Goal: Use online tool/utility: Utilize a website feature to perform a specific function

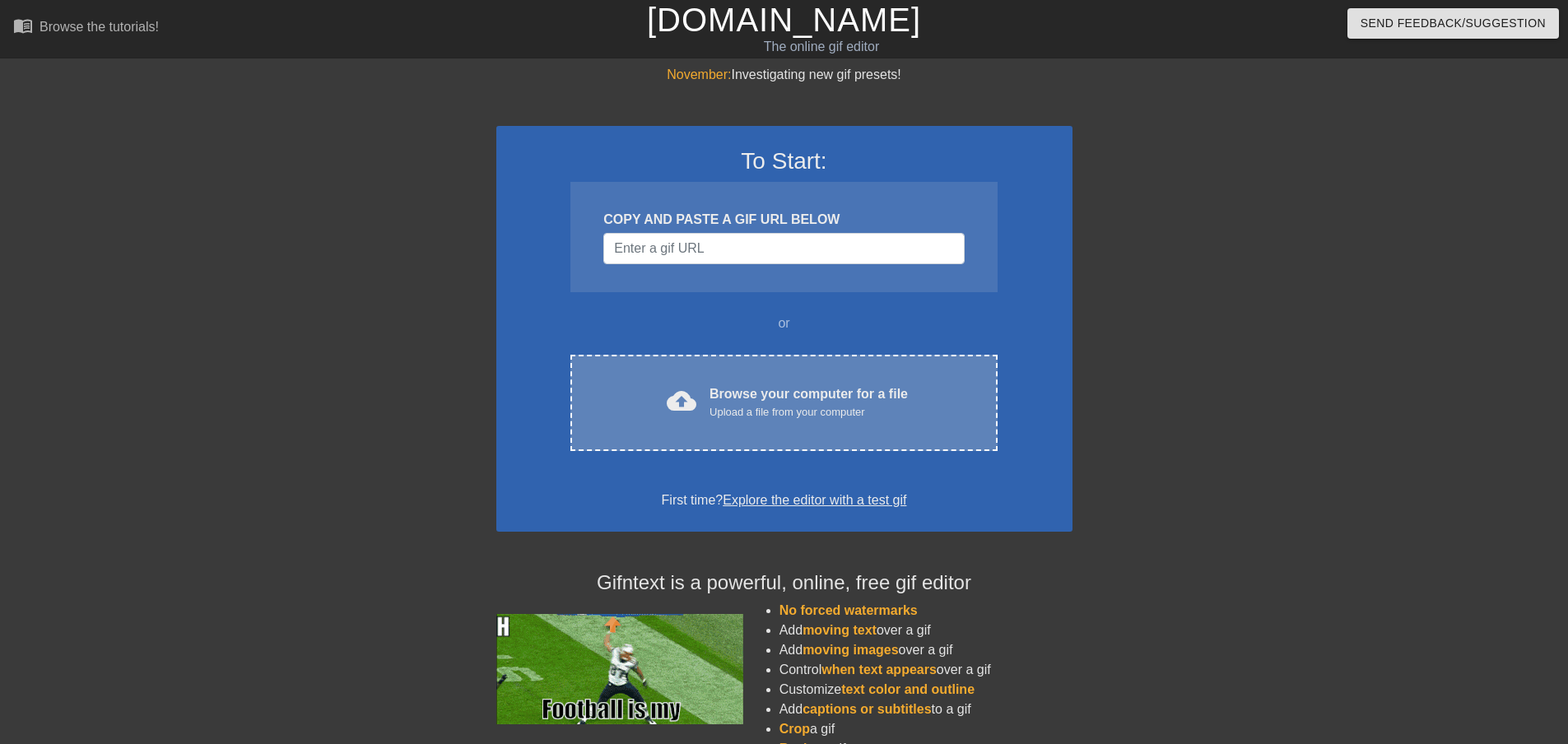
click at [731, 379] on div "cloud_upload Browse your computer for a file Upload a file from your computer C…" at bounding box center [783, 403] width 426 height 96
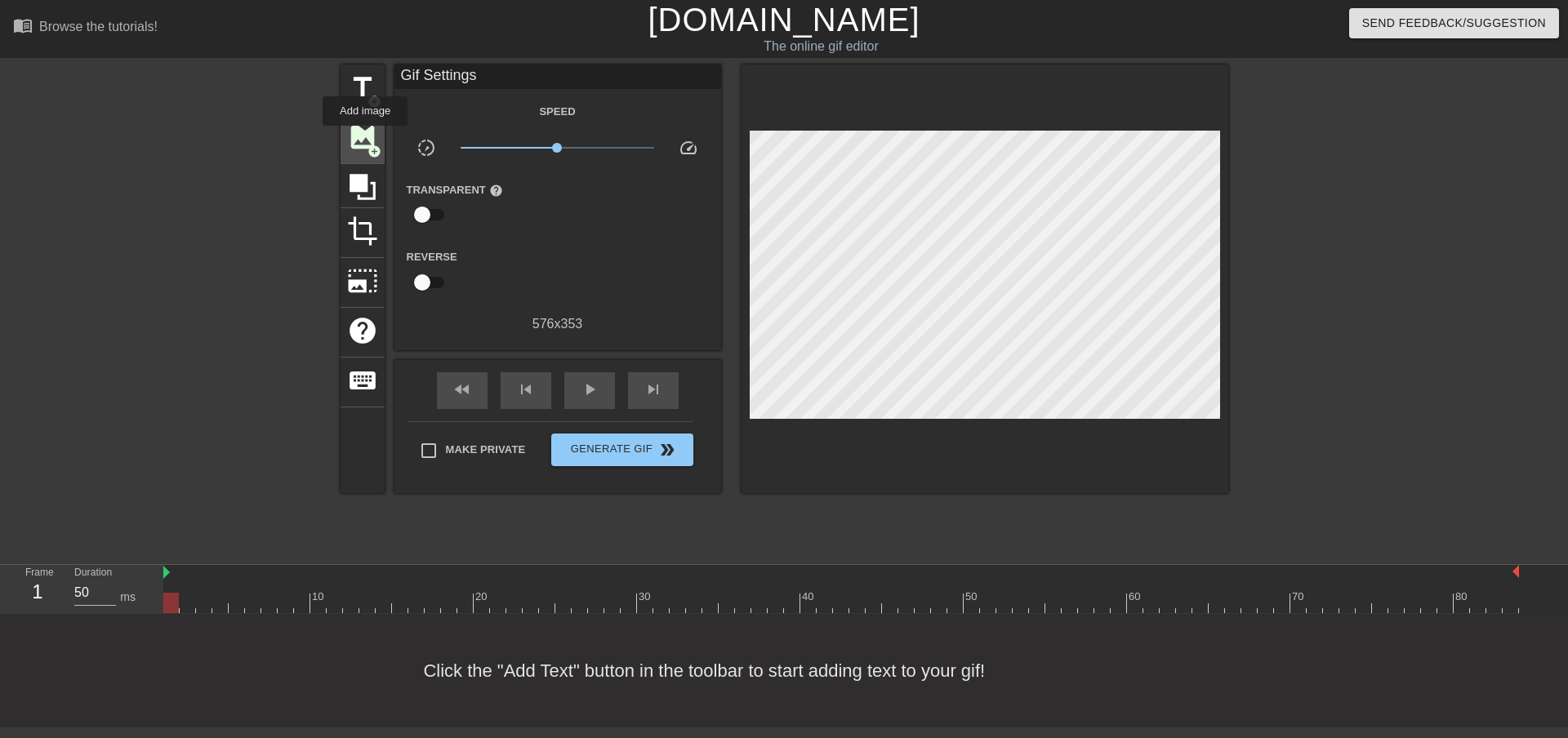
click at [365, 137] on span "image" at bounding box center [363, 137] width 31 height 31
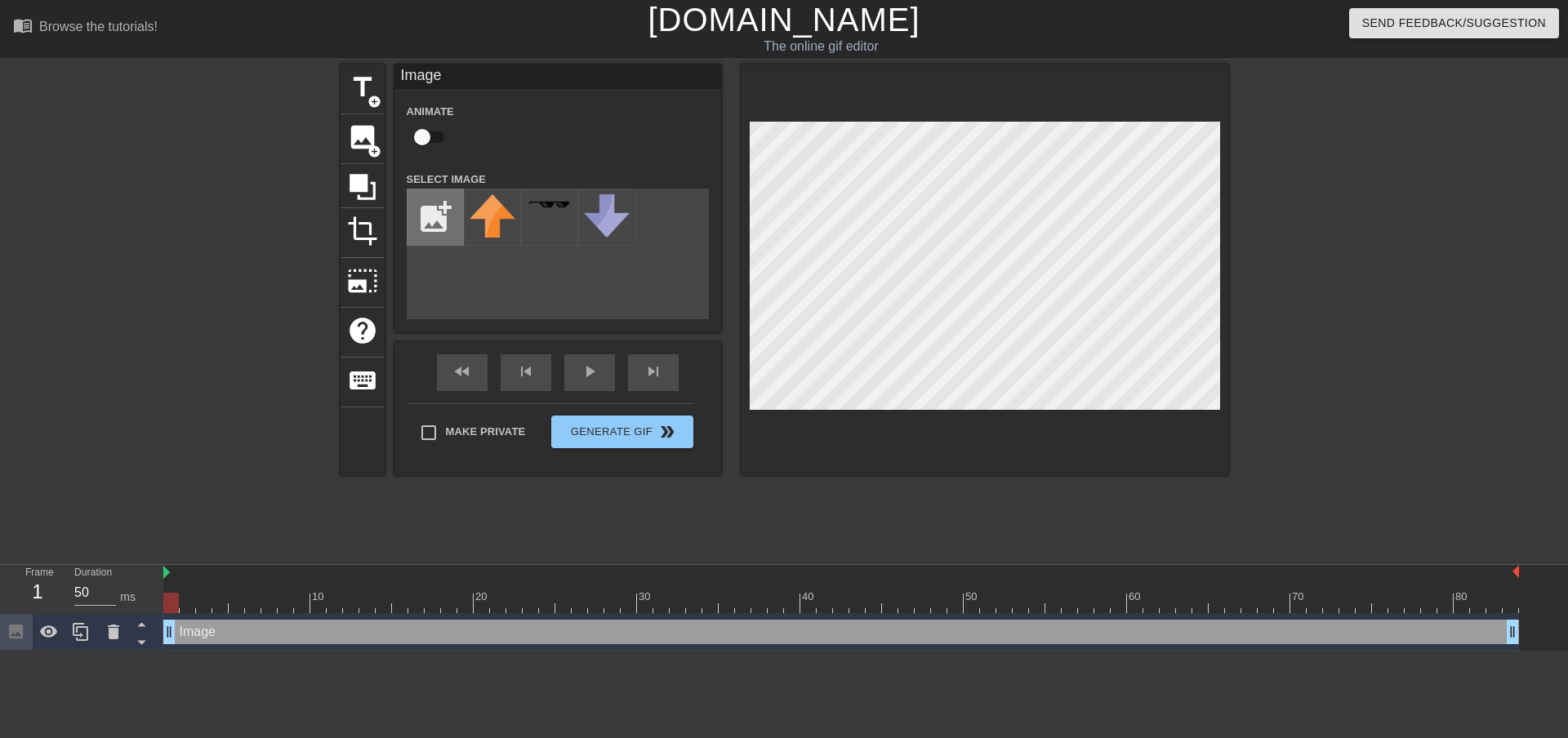
click at [437, 211] on input "file" at bounding box center [436, 217] width 56 height 56
type input "C:\fakepath\New_Tumblr_Emblem_400x400.png"
click at [501, 227] on img at bounding box center [492, 217] width 46 height 46
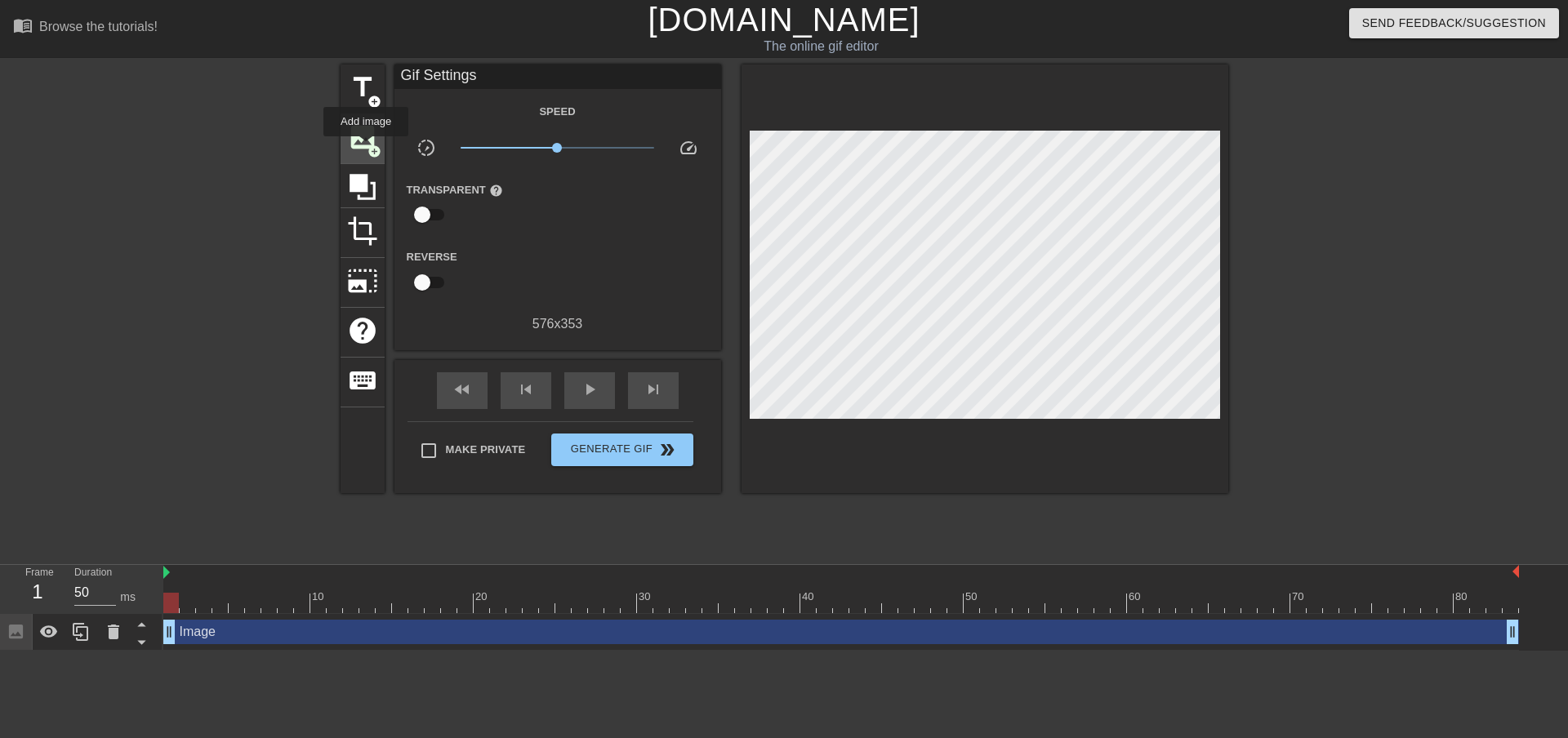
click at [366, 148] on span "image" at bounding box center [363, 137] width 31 height 31
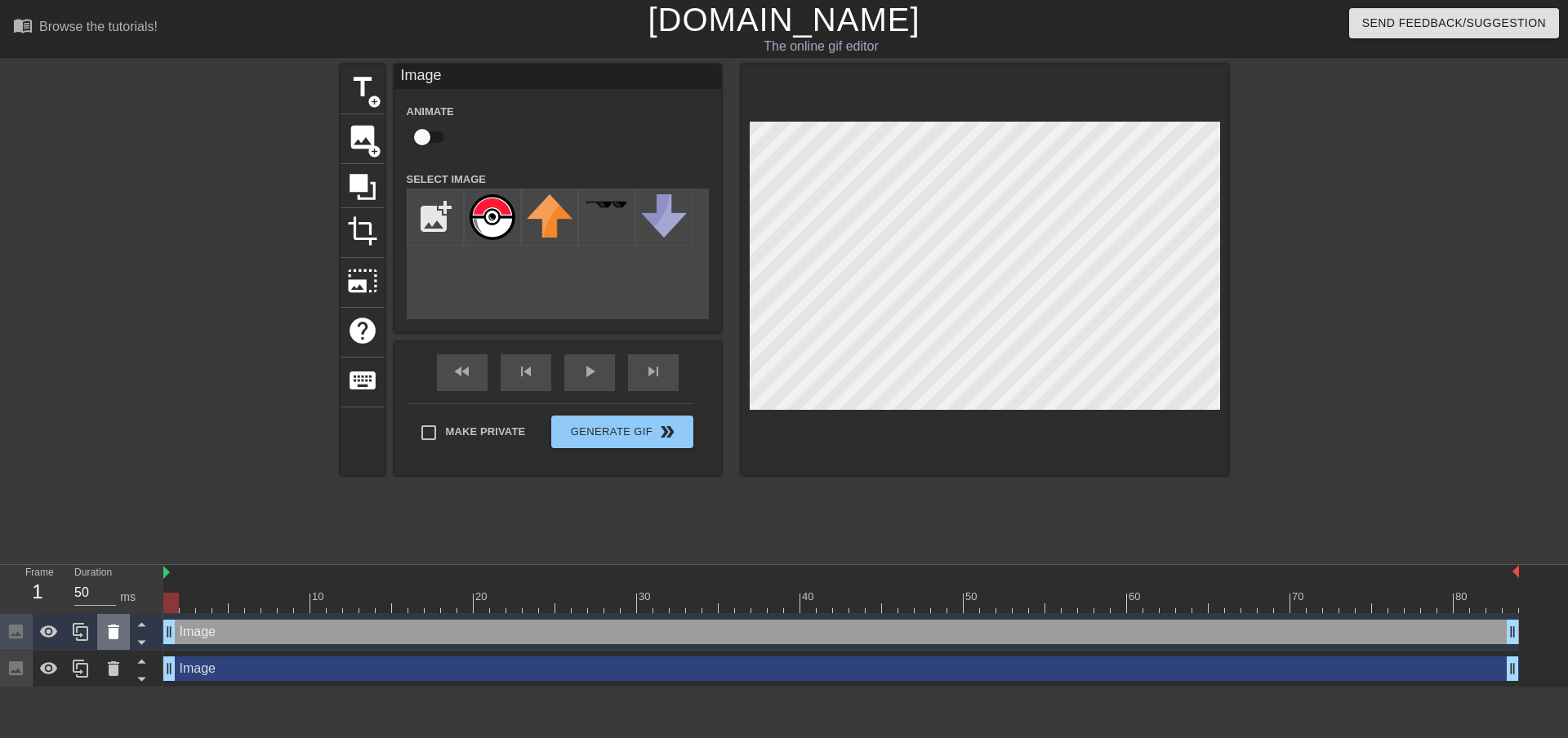
click at [126, 629] on div at bounding box center [113, 631] width 33 height 36
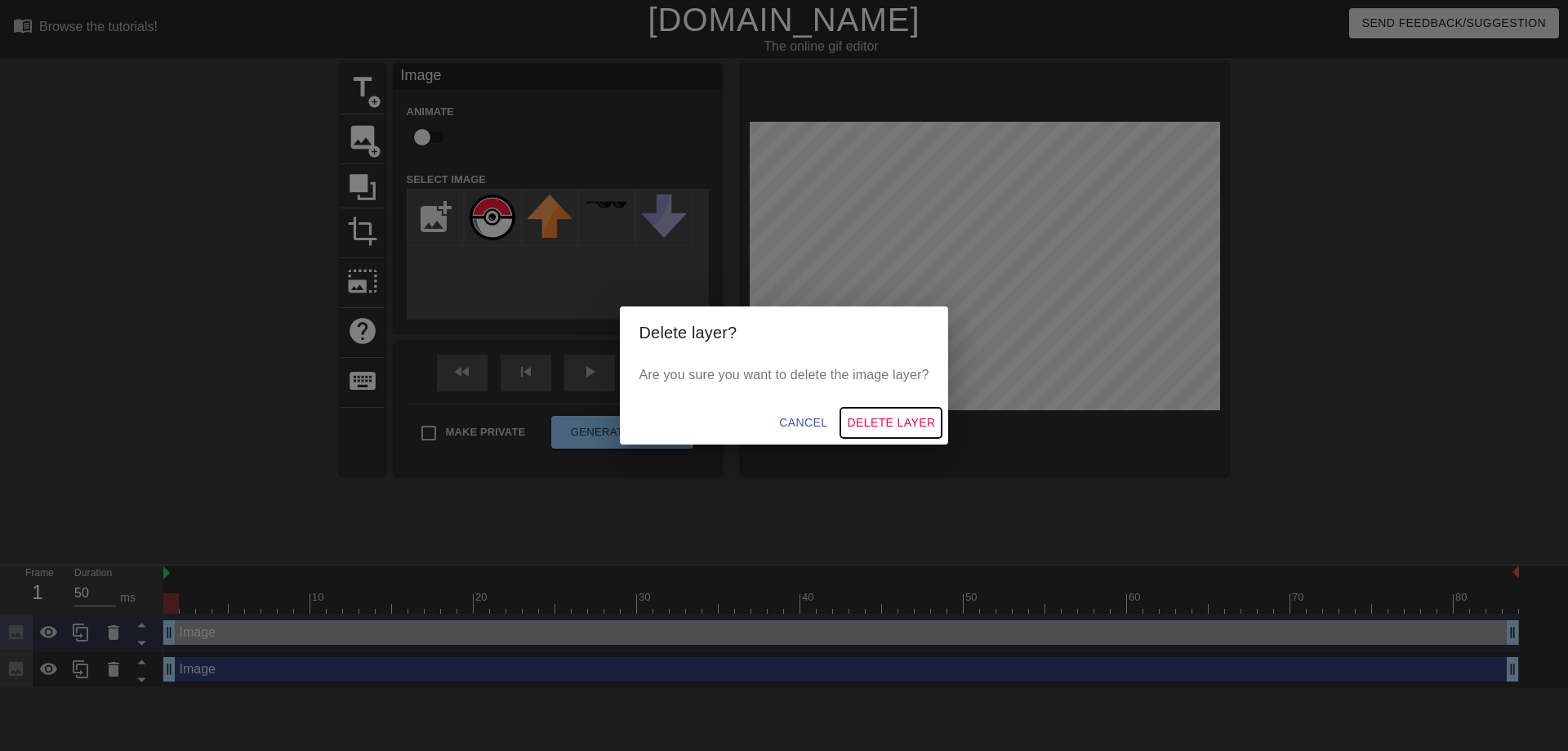
click at [891, 418] on span "Delete Layer" at bounding box center [890, 423] width 88 height 21
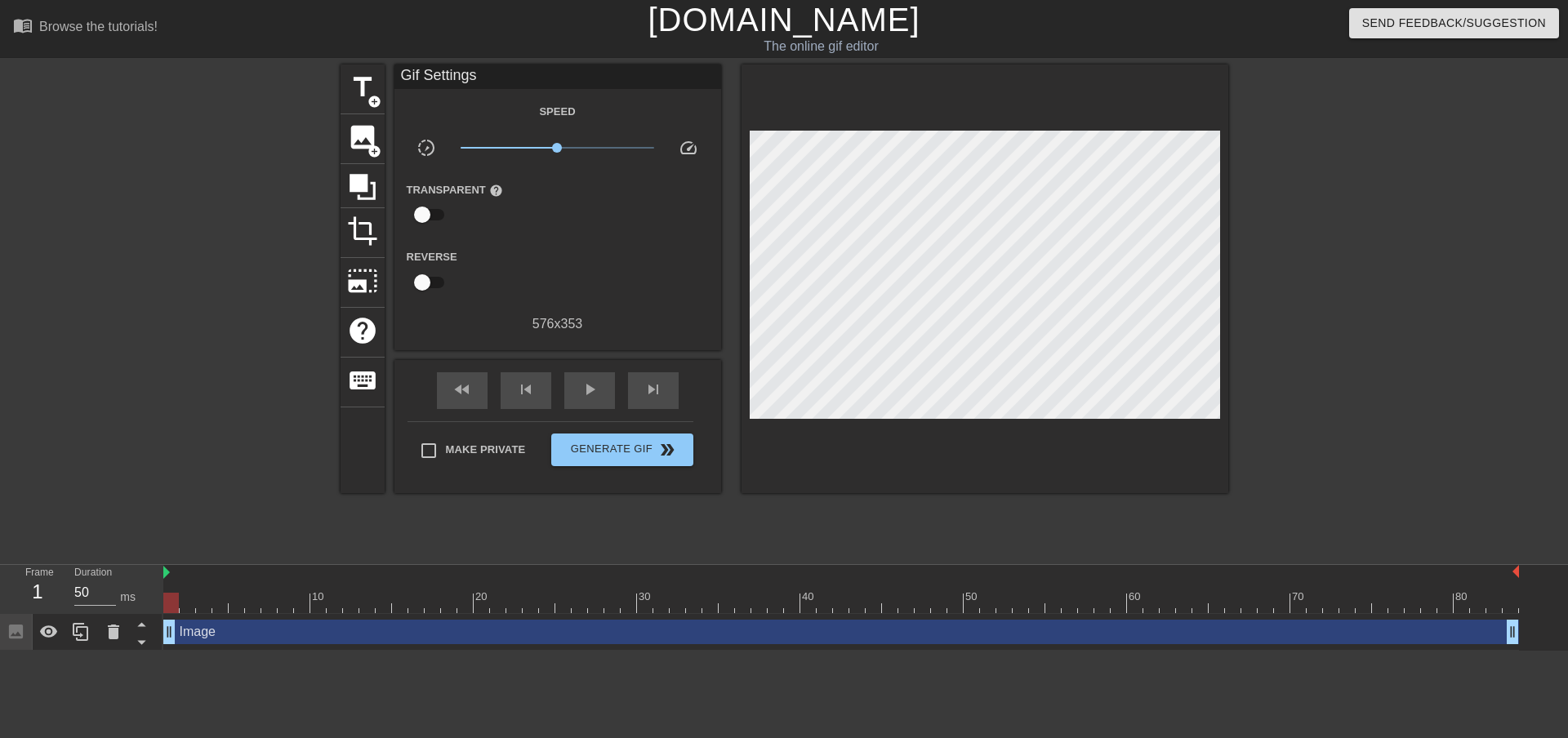
click at [368, 627] on div "Image drag_handle drag_handle" at bounding box center [841, 631] width 1355 height 25
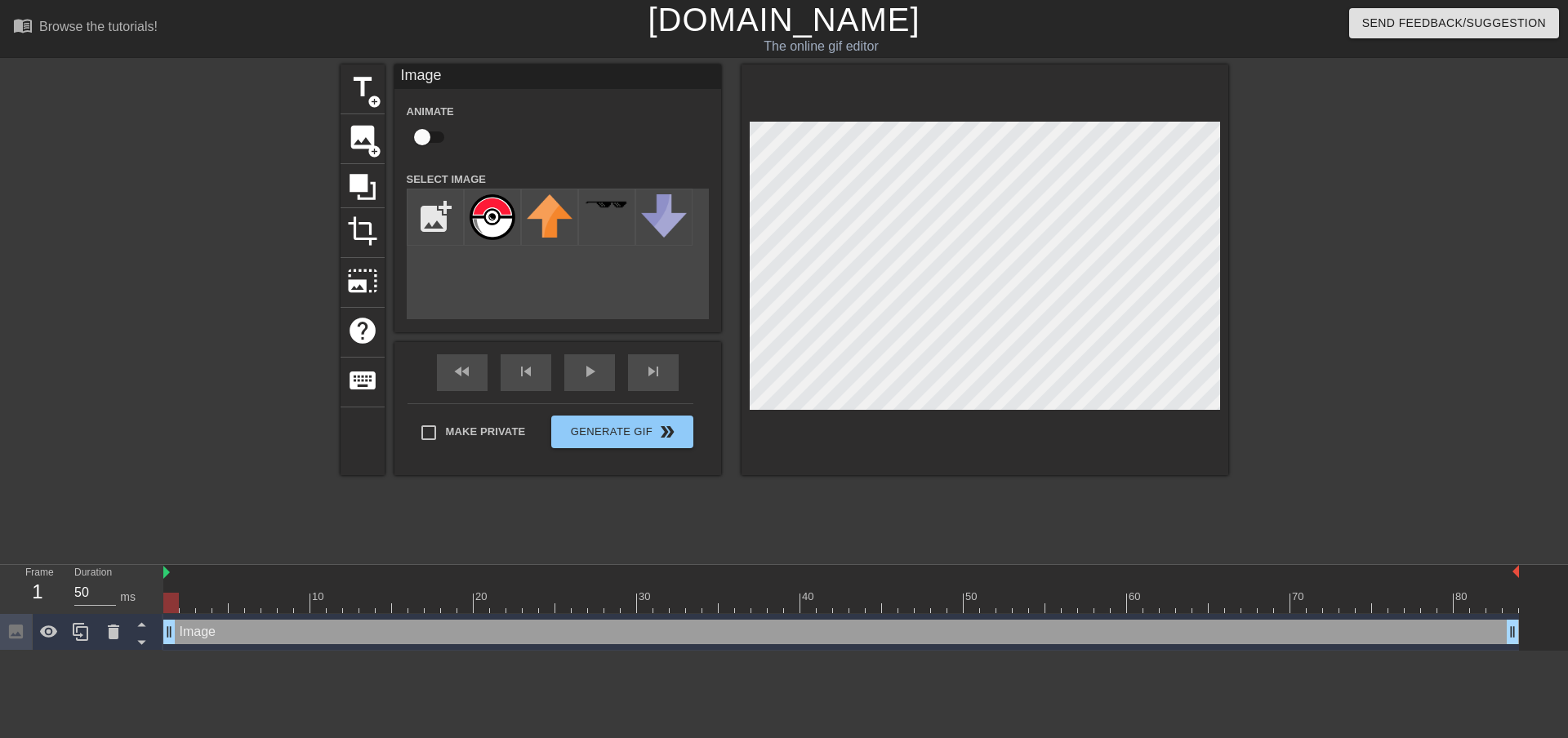
click at [436, 146] on input "checkbox" at bounding box center [422, 137] width 93 height 31
checkbox input "true"
drag, startPoint x: 176, startPoint y: 601, endPoint x: 730, endPoint y: 582, distance: 554.3
click at [730, 582] on div "10 20 30 40 50 60 70 80" at bounding box center [841, 589] width 1355 height 48
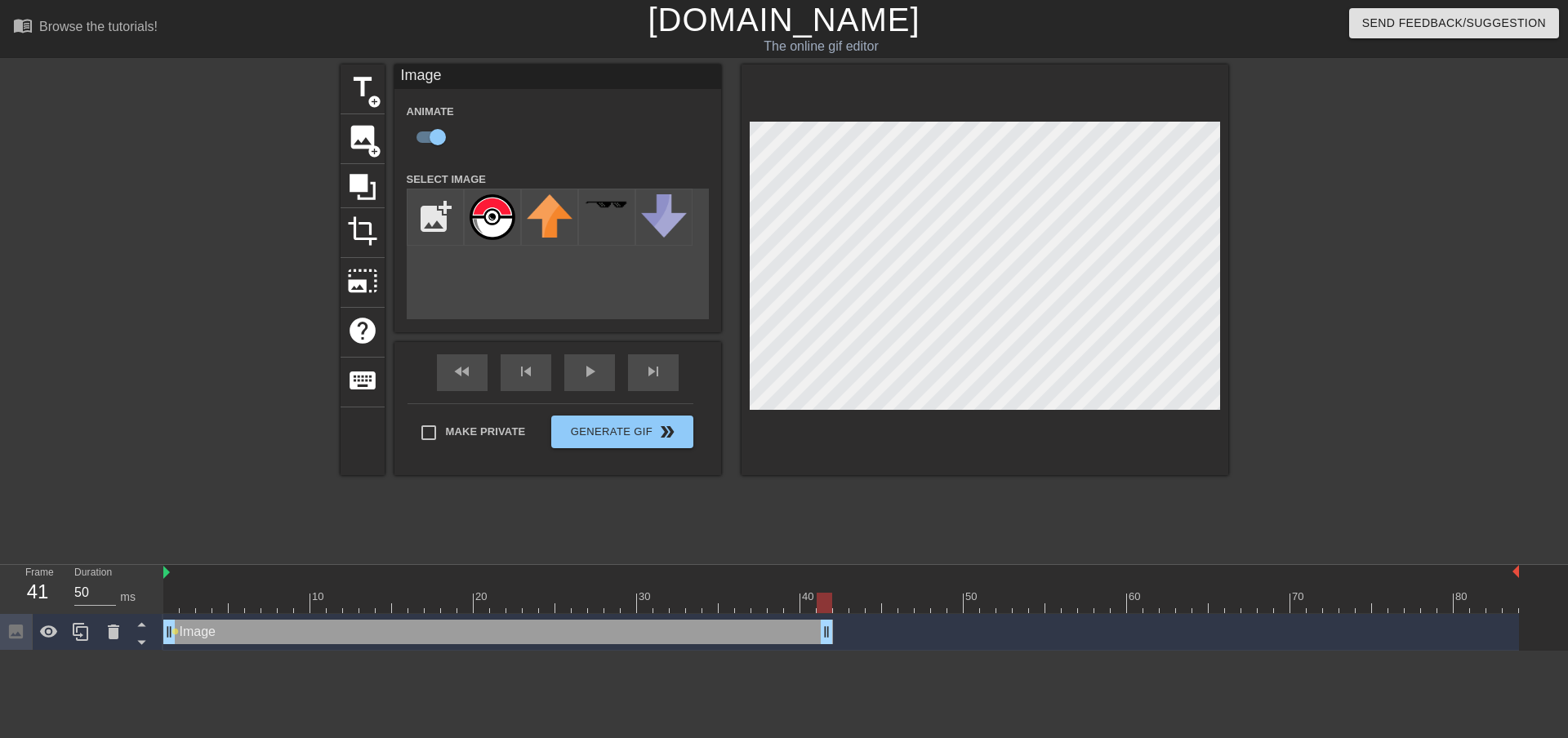
drag, startPoint x: 1517, startPoint y: 634, endPoint x: 834, endPoint y: 622, distance: 683.1
click at [834, 622] on div "Image drag_handle drag_handle lens" at bounding box center [841, 631] width 1355 height 25
drag, startPoint x: 829, startPoint y: 604, endPoint x: 847, endPoint y: 599, distance: 18.7
click at [847, 599] on div at bounding box center [840, 602] width 16 height 20
click at [444, 229] on input "file" at bounding box center [436, 217] width 56 height 56
